Goal: Information Seeking & Learning: Learn about a topic

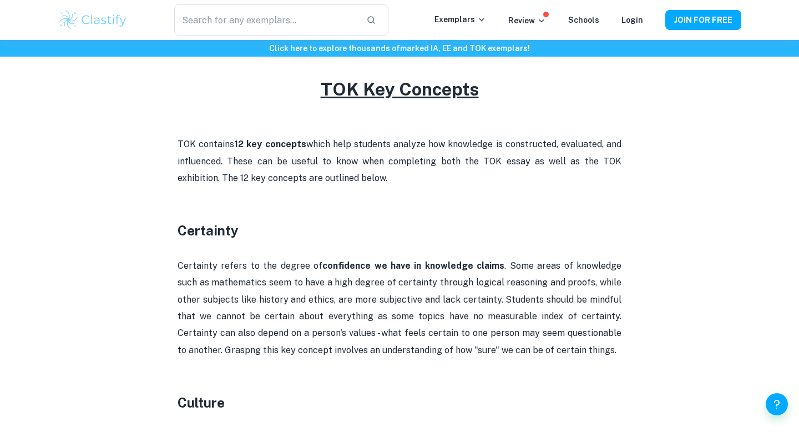
scroll to position [518, 0]
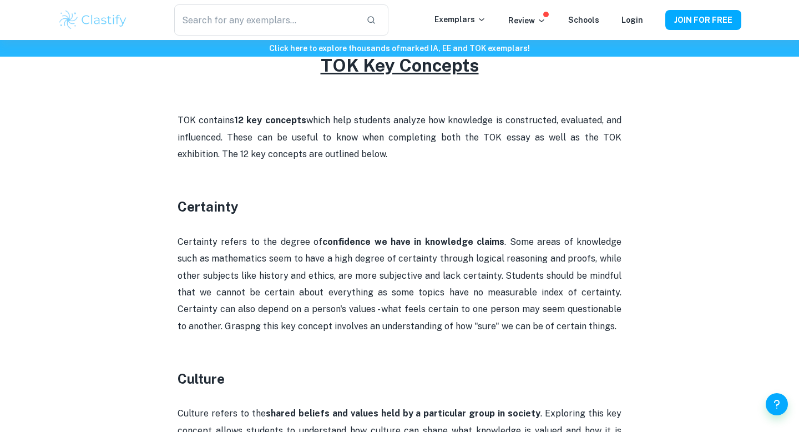
click at [427, 246] on p "Certainty refers to the degree of confidence we have in knowledge claims . Some…" at bounding box center [400, 284] width 444 height 101
click at [428, 246] on p "Certainty refers to the degree of confidence we have in knowledge claims . Some…" at bounding box center [400, 284] width 444 height 101
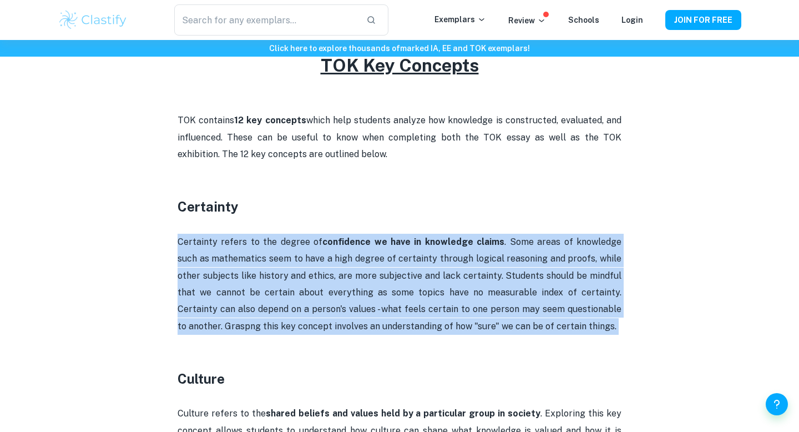
click at [428, 246] on p "Certainty refers to the degree of confidence we have in knowledge claims . Some…" at bounding box center [400, 284] width 444 height 101
click at [431, 256] on p "Certainty refers to the degree of confidence we have in knowledge claims . Some…" at bounding box center [400, 284] width 444 height 101
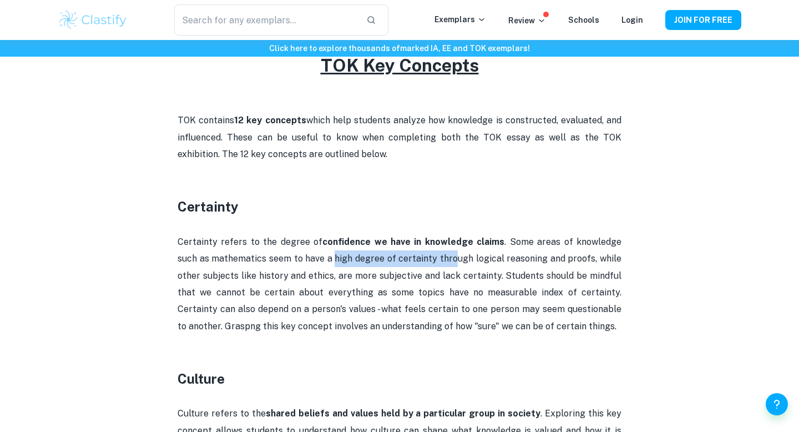
drag, startPoint x: 432, startPoint y: 257, endPoint x: 310, endPoint y: 261, distance: 122.2
click at [311, 261] on p "Certainty refers to the degree of confidence we have in knowledge claims . Some…" at bounding box center [400, 284] width 444 height 101
click at [310, 261] on p "Certainty refers to the degree of confidence we have in knowledge claims . Some…" at bounding box center [400, 284] width 444 height 101
drag, startPoint x: 310, startPoint y: 259, endPoint x: 414, endPoint y: 261, distance: 103.8
click at [414, 261] on p "Certainty refers to the degree of confidence we have in knowledge claims . Some…" at bounding box center [400, 284] width 444 height 101
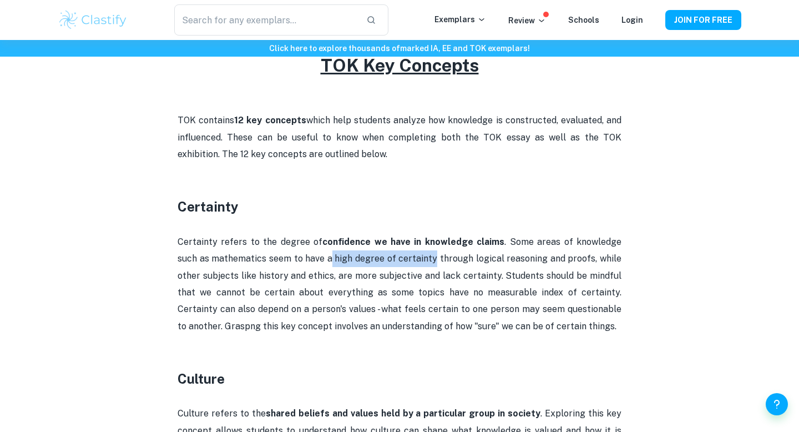
copy p "high degree of certainty"
